Goal: Information Seeking & Learning: Learn about a topic

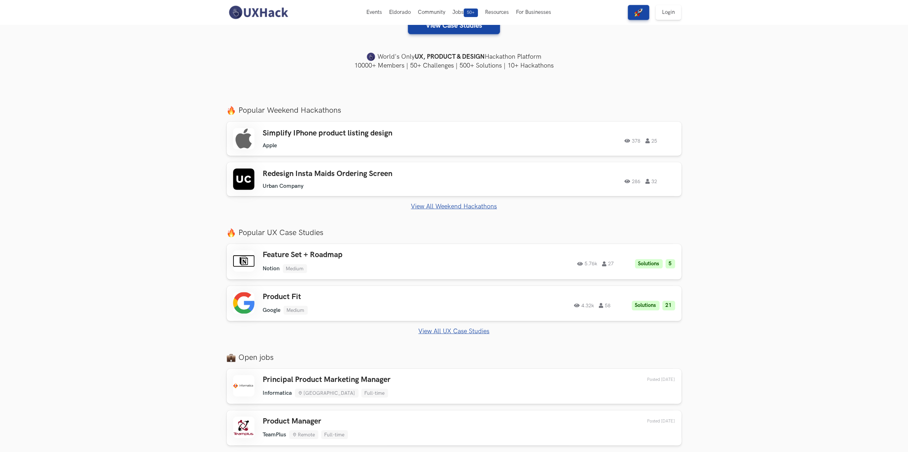
scroll to position [172, 0]
click at [455, 204] on link "View All Weekend Hackathons" at bounding box center [454, 206] width 455 height 7
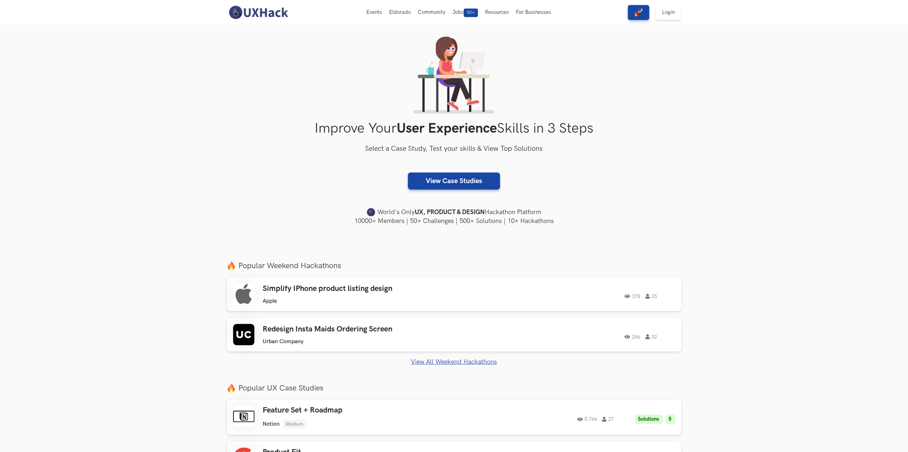
scroll to position [0, 0]
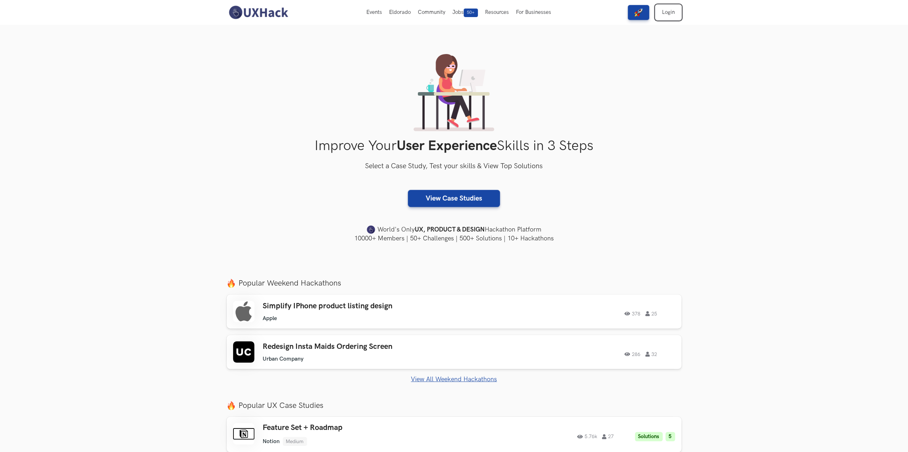
click at [667, 11] on link "Login" at bounding box center [669, 12] width 26 height 15
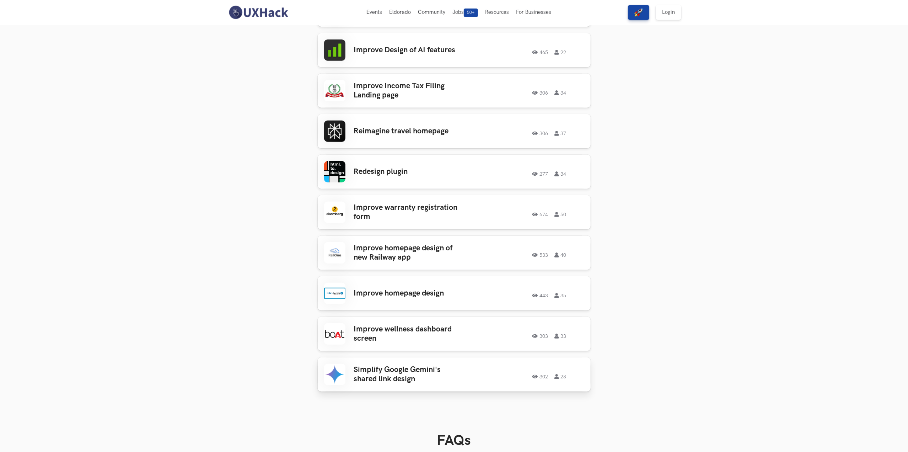
scroll to position [196, 0]
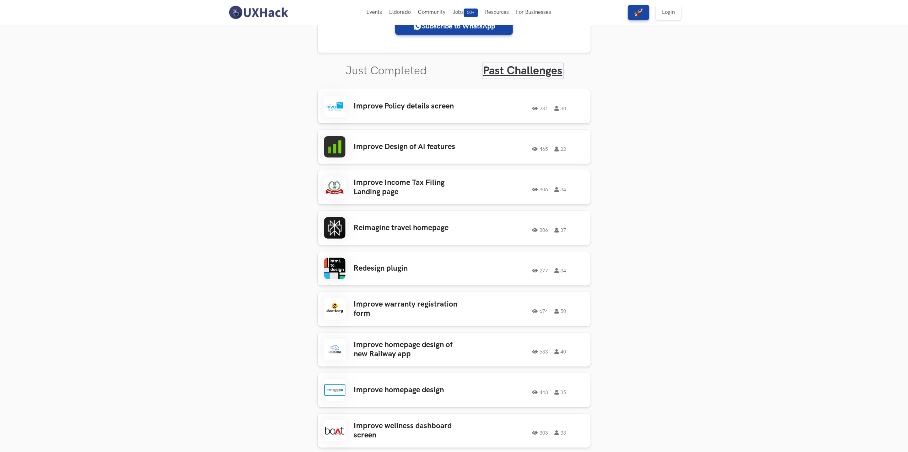
click at [518, 72] on link "Past Challenges" at bounding box center [522, 71] width 79 height 14
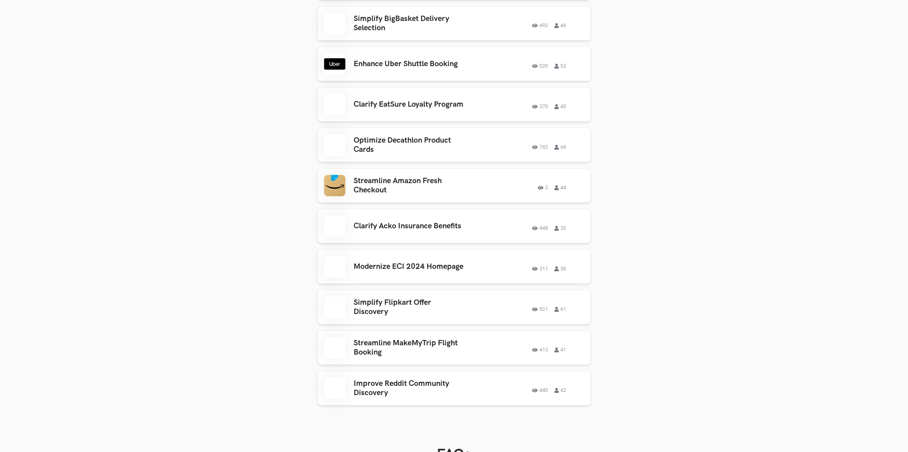
scroll to position [3170, 0]
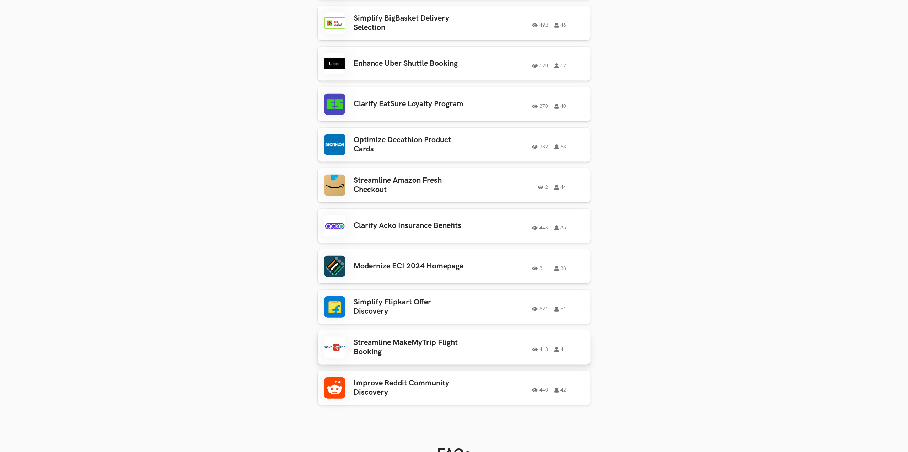
click at [418, 338] on h3 "Streamline MakeMyTrip Flight Booking" at bounding box center [409, 347] width 111 height 19
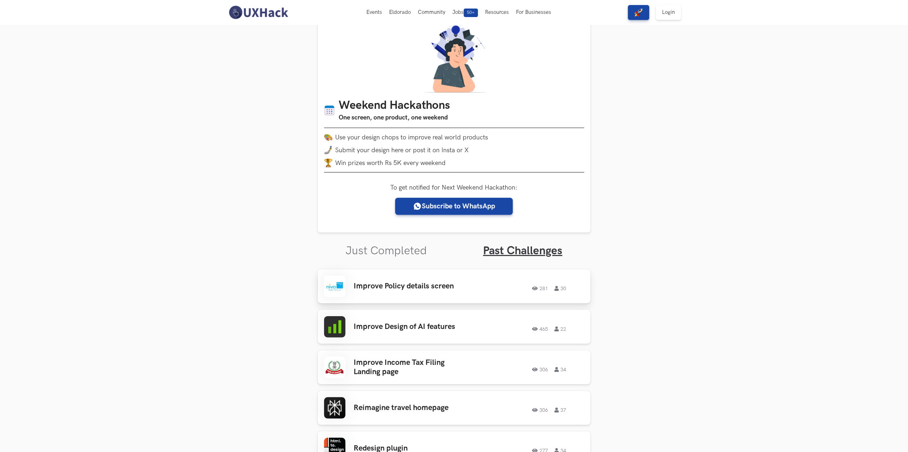
scroll to position [16, 0]
click at [385, 252] on link "Just Completed" at bounding box center [386, 251] width 81 height 14
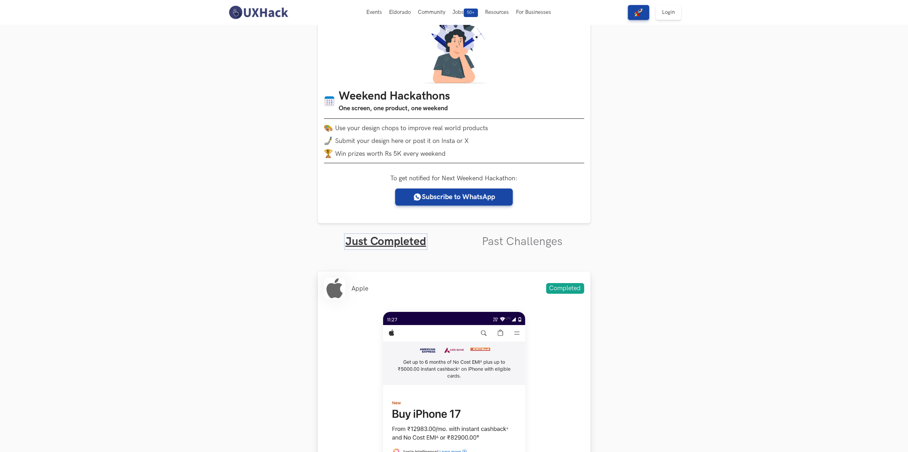
scroll to position [26, 0]
click at [529, 247] on link "Past Challenges" at bounding box center [522, 241] width 81 height 14
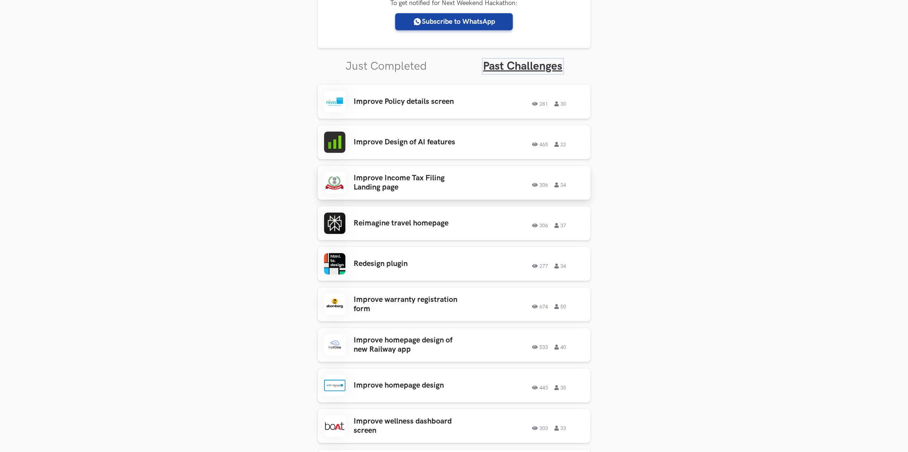
scroll to position [200, 0]
